Goal: Transaction & Acquisition: Purchase product/service

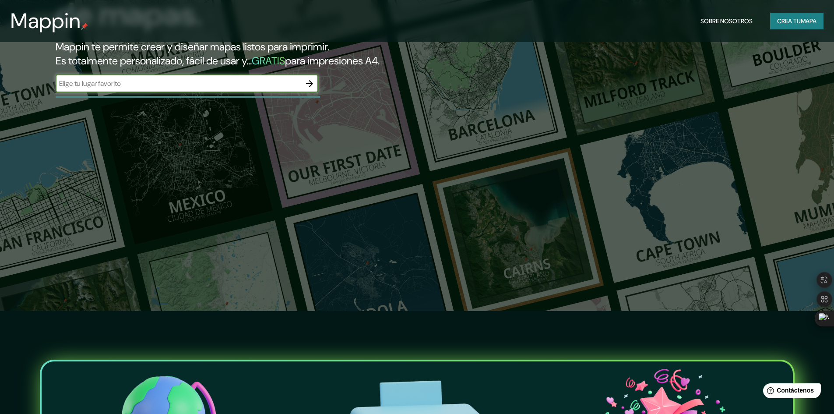
scroll to position [88, 0]
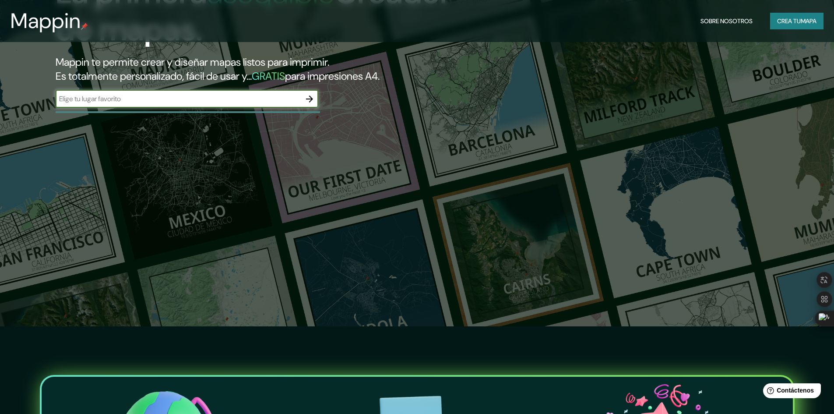
click at [209, 104] on input "text" at bounding box center [178, 99] width 245 height 10
type input "TARIJA BOLIVIA"
click at [306, 104] on icon "button" at bounding box center [309, 99] width 11 height 11
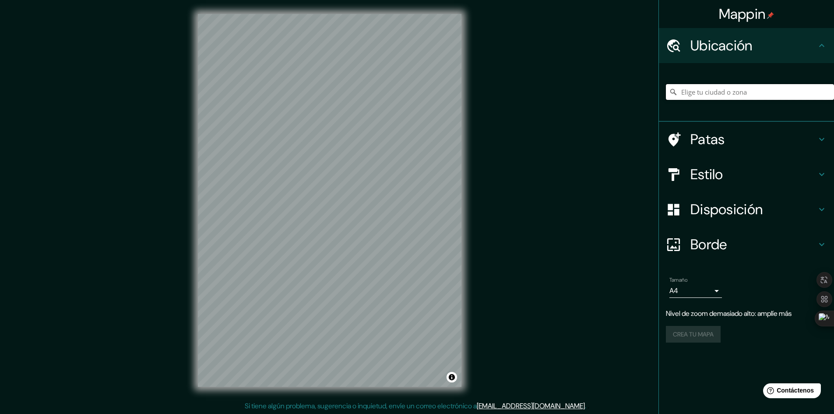
click at [698, 100] on input "Elige tu ciudad o zona" at bounding box center [750, 92] width 168 height 16
click at [467, 285] on div "© Mapbox © OpenStreetMap Improve this map" at bounding box center [330, 200] width 292 height 401
click at [768, 100] on input "Elige tu ciudad o zona" at bounding box center [750, 92] width 168 height 16
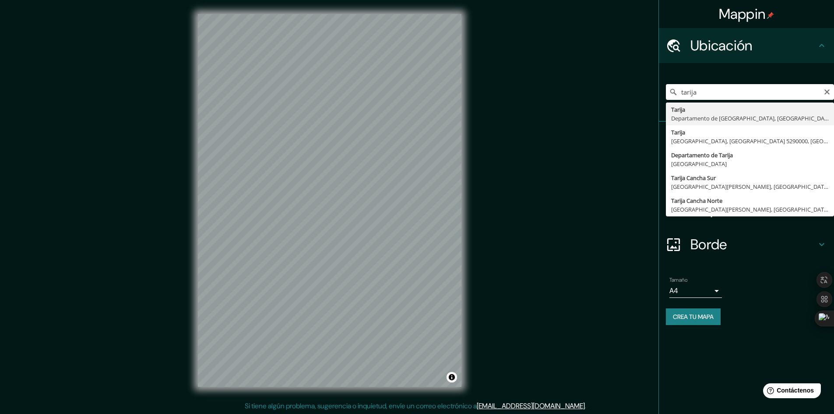
type input "Tarija, Departamento de Tarija, Bolivia"
